Goal: Task Accomplishment & Management: Manage account settings

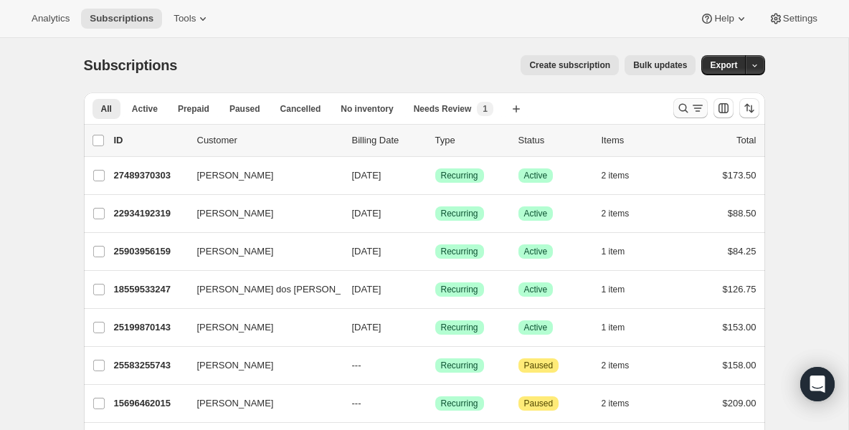
click at [689, 105] on icon "Search and filter results" at bounding box center [683, 108] width 14 height 14
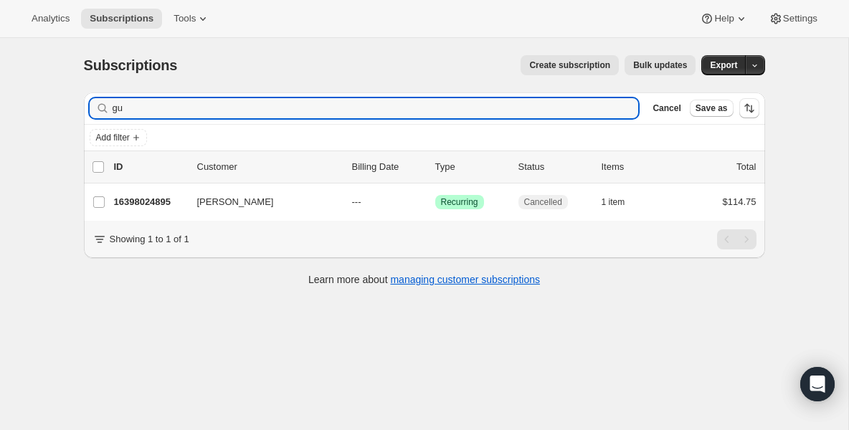
type input "g"
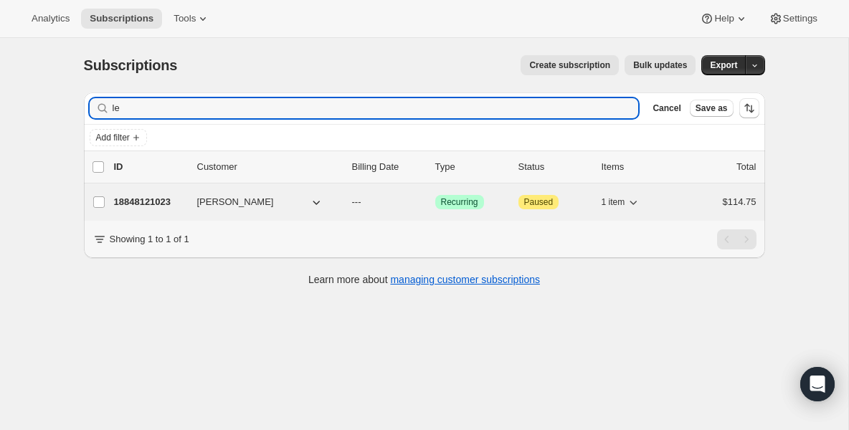
type input "l"
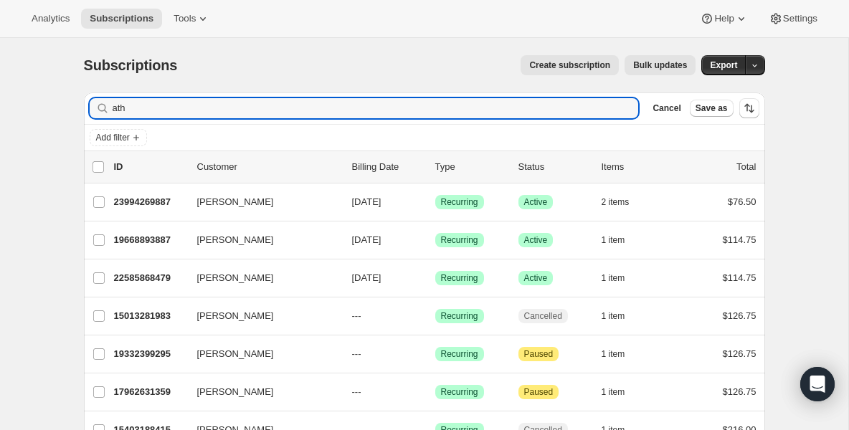
type input "ath"
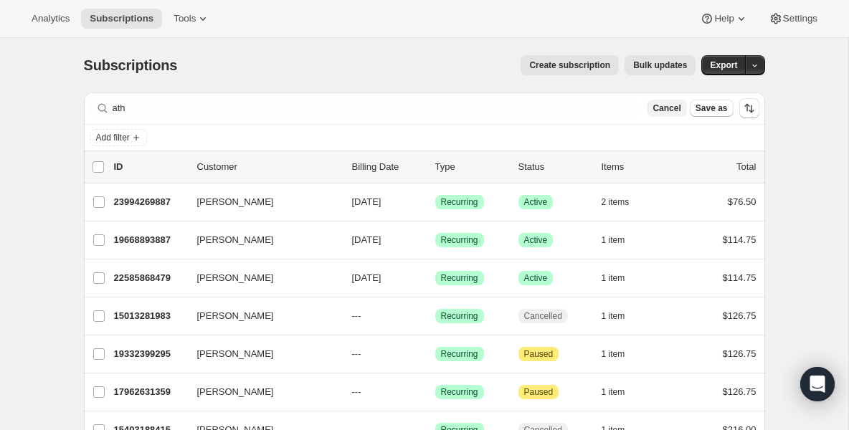
click at [663, 111] on span "Cancel" at bounding box center [667, 108] width 28 height 11
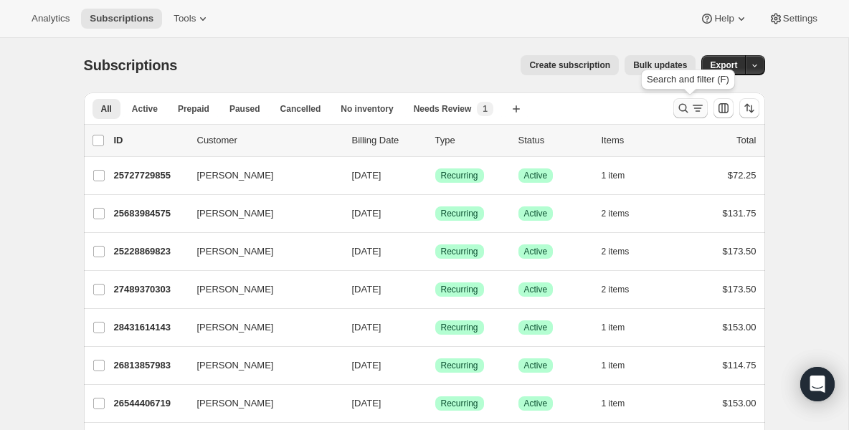
click at [684, 109] on icon "Search and filter results" at bounding box center [683, 108] width 14 height 14
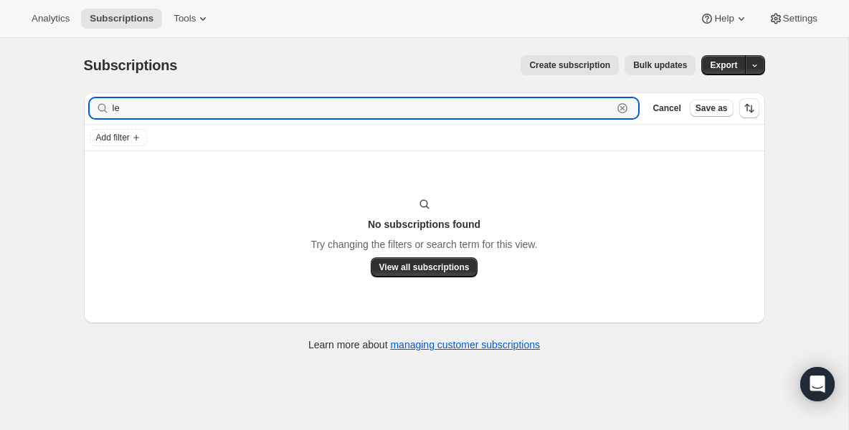
type input "l"
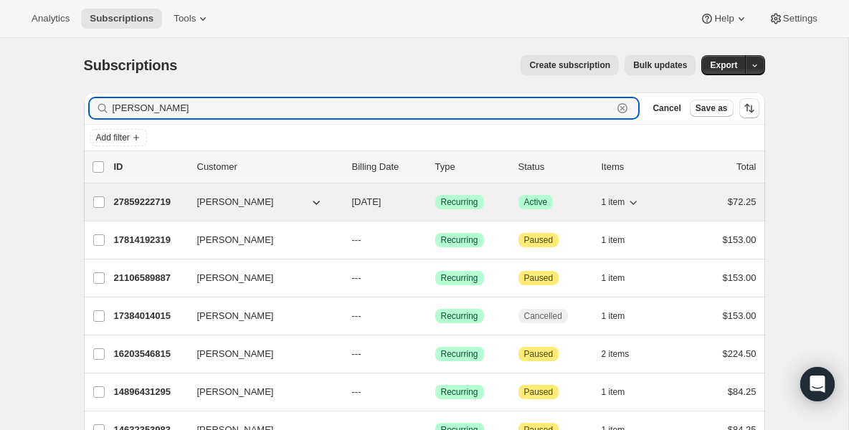
type input "[PERSON_NAME]"
click at [136, 211] on div "27859222719 [PERSON_NAME] [DATE] Success Recurring Success Active 1 item $72.25" at bounding box center [435, 202] width 643 height 20
